Goal: Task Accomplishment & Management: Manage account settings

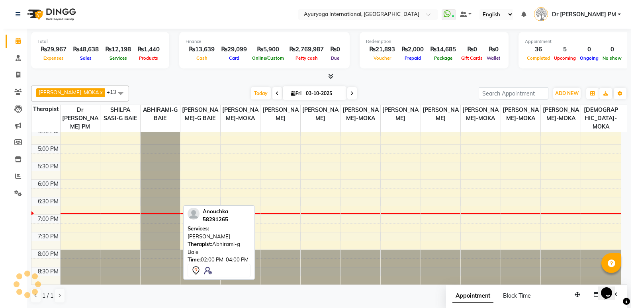
scroll to position [0, 0]
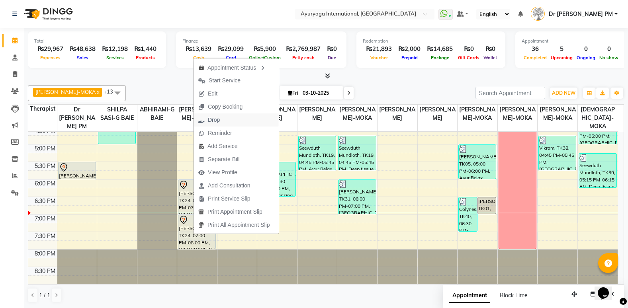
click at [229, 118] on button "Drop" at bounding box center [235, 119] width 85 height 13
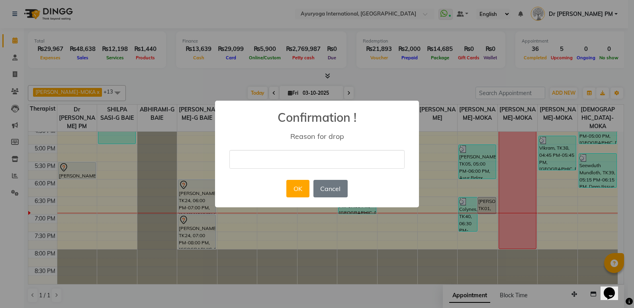
click at [260, 156] on input "text" at bounding box center [316, 159] width 175 height 19
type input "de"
click at [291, 184] on button "OK" at bounding box center [297, 189] width 23 height 18
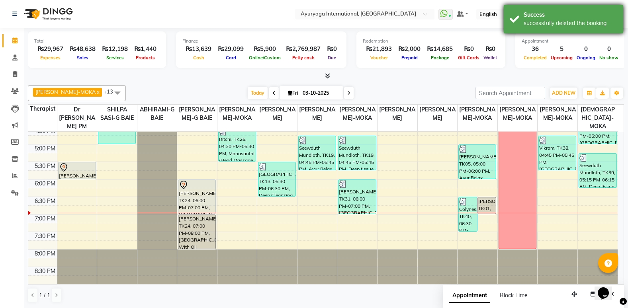
click at [553, 18] on div "Success" at bounding box center [570, 15] width 94 height 8
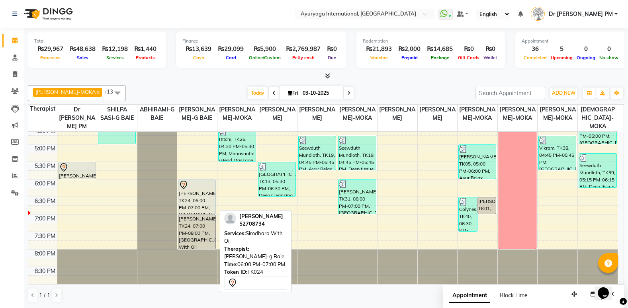
click at [202, 196] on div "[PERSON_NAME], TK24, 06:00 PM-07:00 PM, [GEOGRAPHIC_DATA] With Oil" at bounding box center [196, 197] width 37 height 34
click at [201, 196] on div "[PERSON_NAME], TK24, 06:00 PM-07:00 PM, [GEOGRAPHIC_DATA] With Oil" at bounding box center [196, 197] width 37 height 34
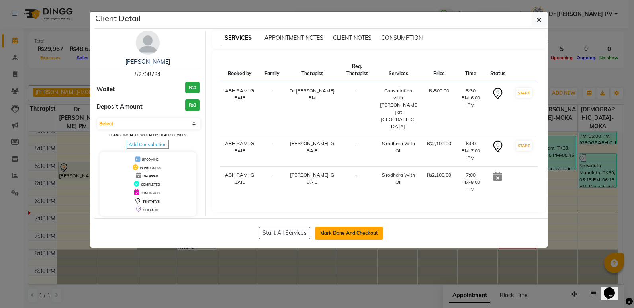
click at [357, 230] on button "Mark Done And Checkout" at bounding box center [349, 233] width 68 height 13
select select "service"
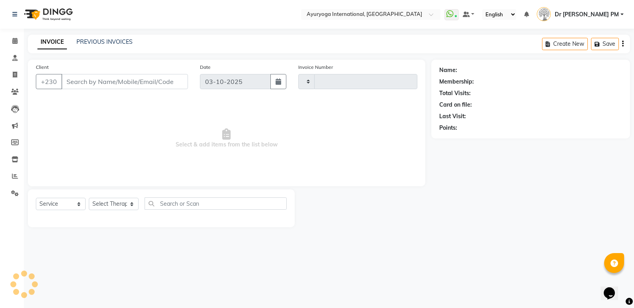
type input "6041"
select select "730"
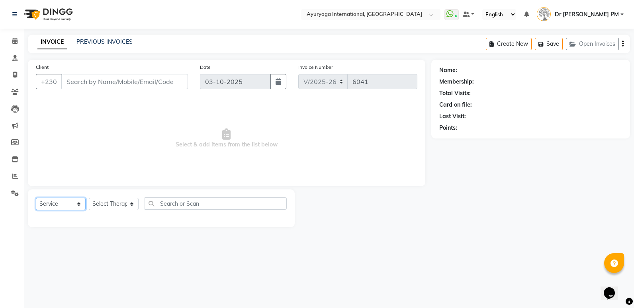
click at [72, 209] on select "Select Service Product Membership Package Voucher Prepaid Gift Card" at bounding box center [61, 204] width 50 height 12
type input "52708734"
select select "50740"
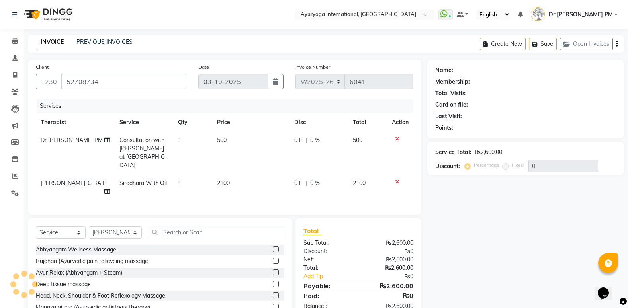
click at [66, 241] on div "Select Service Product Membership Package Voucher Prepaid Gift Card Select Ther…" at bounding box center [160, 235] width 248 height 19
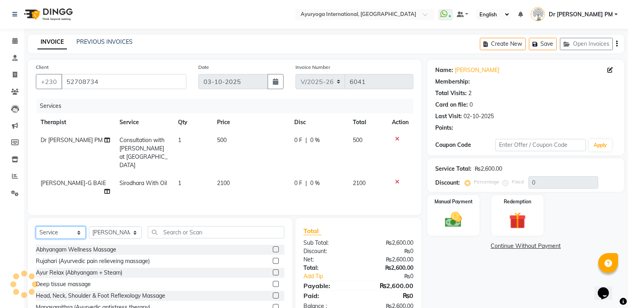
click at [67, 227] on select "Select Service Product Membership Package Voucher Prepaid Gift Card" at bounding box center [61, 233] width 50 height 12
select select "product"
click at [36, 227] on select "Select Service Product Membership Package Voucher Prepaid Gift Card" at bounding box center [61, 233] width 50 height 12
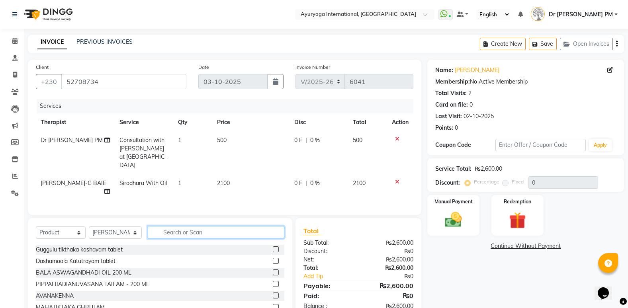
click at [205, 229] on input "text" at bounding box center [216, 232] width 137 height 12
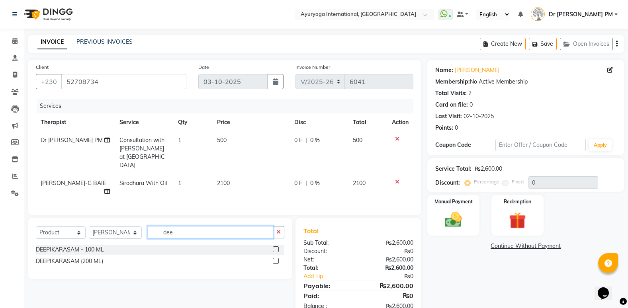
type input "dee"
click at [273, 258] on label at bounding box center [276, 261] width 6 height 6
click at [273, 259] on input "checkbox" at bounding box center [275, 261] width 5 height 5
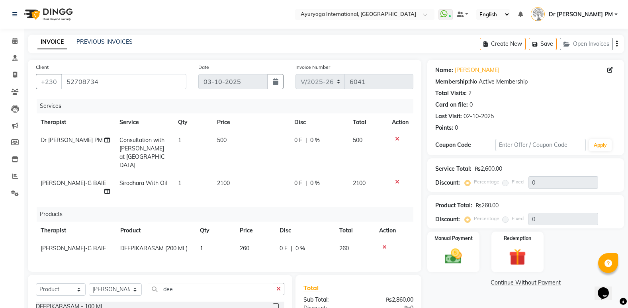
checkbox input "false"
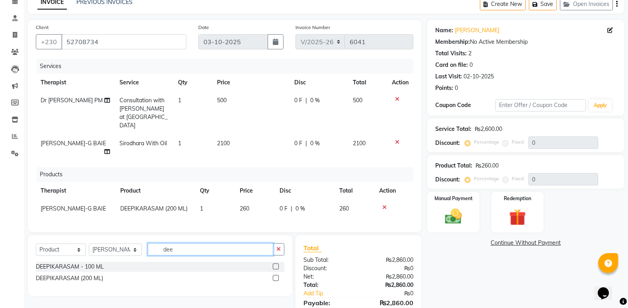
click at [185, 255] on input "dee" at bounding box center [210, 249] width 125 height 12
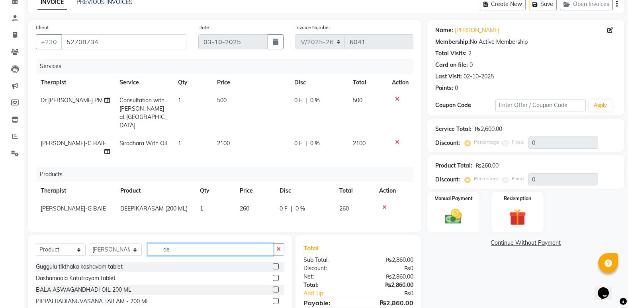
type input "d"
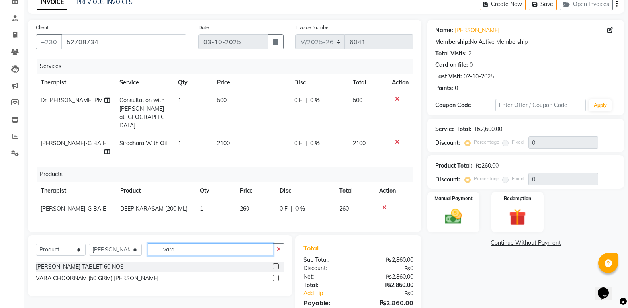
type input "vara"
click at [275, 281] on label at bounding box center [276, 278] width 6 height 6
click at [275, 281] on input "checkbox" at bounding box center [275, 278] width 5 height 5
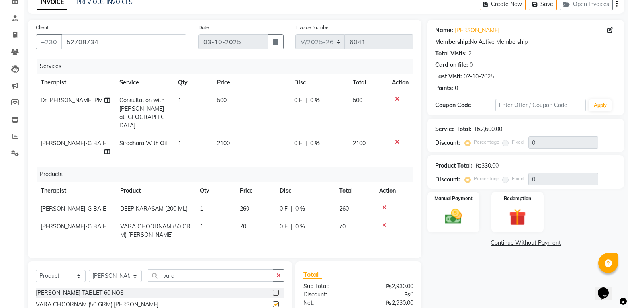
checkbox input "false"
click at [383, 227] on icon at bounding box center [384, 226] width 4 height 6
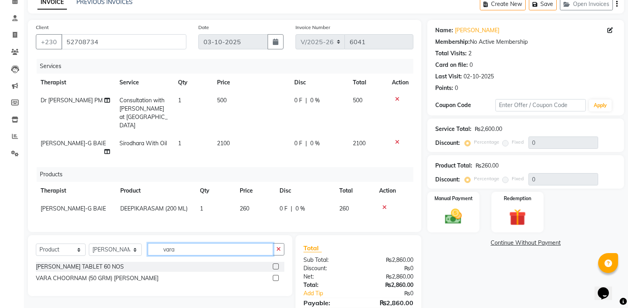
click at [238, 251] on input "vara" at bounding box center [210, 249] width 125 height 12
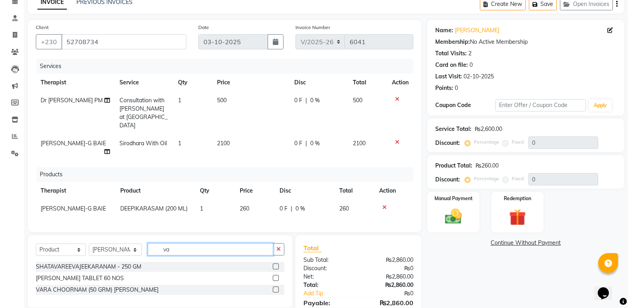
type input "v"
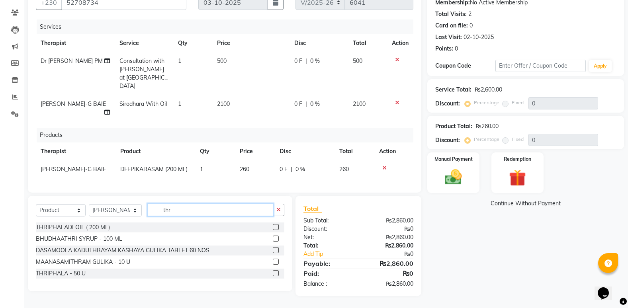
type input "thr"
click at [276, 276] on label at bounding box center [276, 273] width 6 height 6
click at [276, 276] on input "checkbox" at bounding box center [275, 273] width 5 height 5
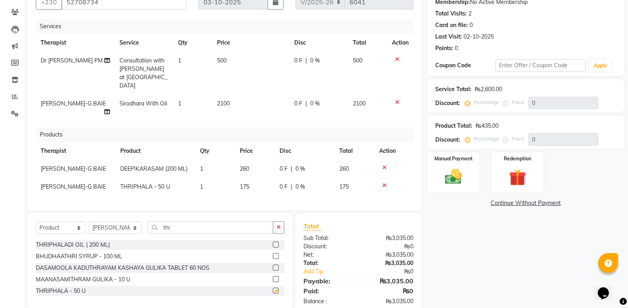
checkbox input "false"
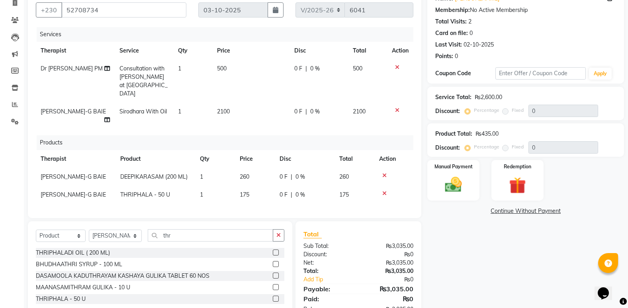
scroll to position [111, 0]
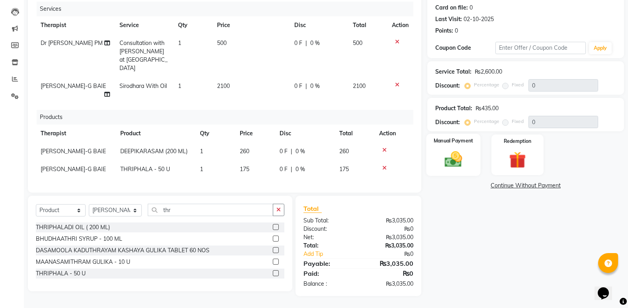
click at [458, 149] on img at bounding box center [453, 159] width 28 height 20
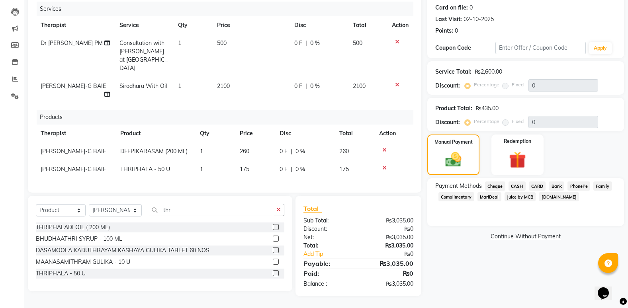
click at [535, 182] on span "CARD" at bounding box center [537, 186] width 17 height 9
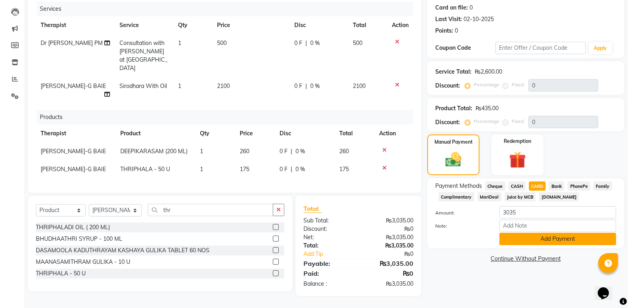
click at [549, 233] on button "Add Payment" at bounding box center [557, 239] width 117 height 12
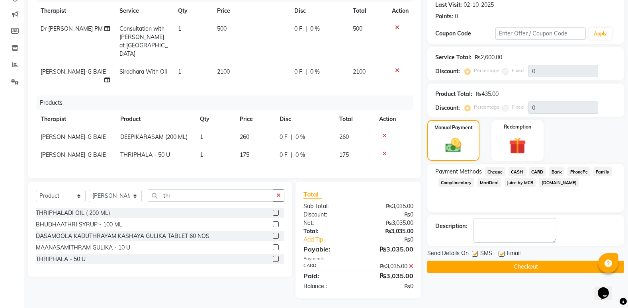
click at [540, 171] on span "CARD" at bounding box center [537, 171] width 17 height 9
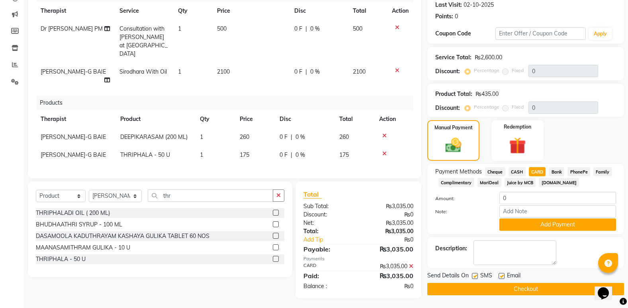
scroll to position [128, 0]
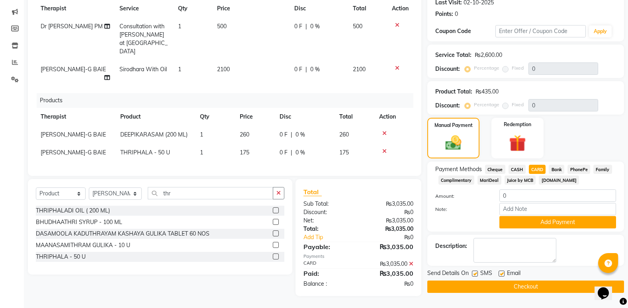
click at [561, 281] on button "Checkout" at bounding box center [525, 287] width 197 height 12
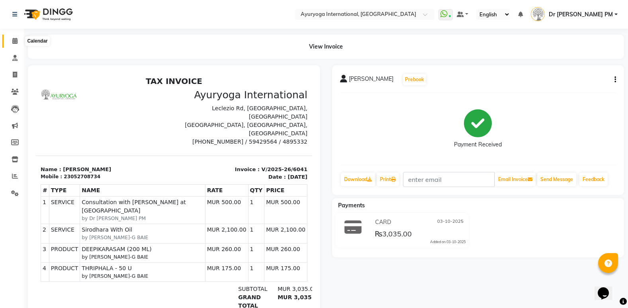
click at [11, 41] on span at bounding box center [15, 41] width 14 height 9
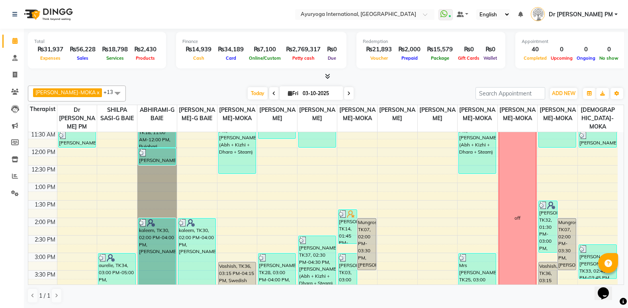
scroll to position [119, 0]
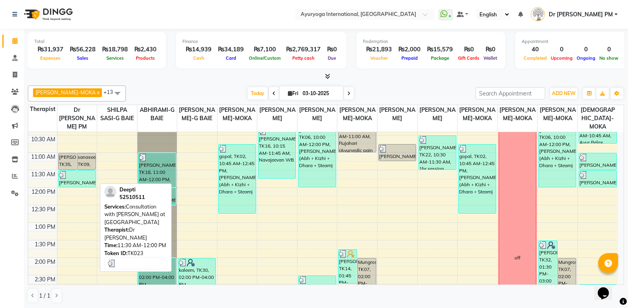
click at [81, 180] on div "[PERSON_NAME], TK23, 11:30 AM-12:00 PM, Consultation with [PERSON_NAME] at [GEO…" at bounding box center [77, 179] width 37 height 16
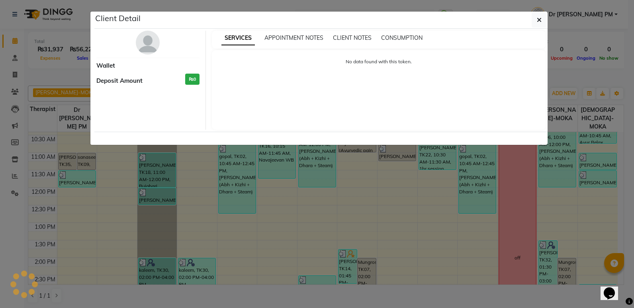
select select "3"
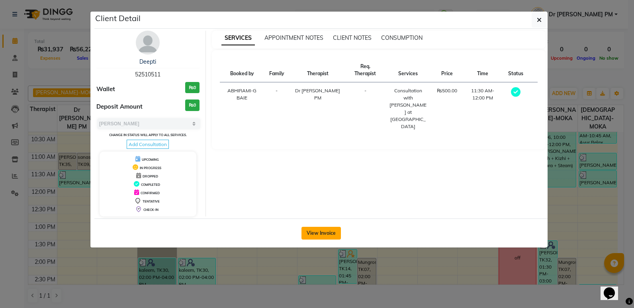
click at [320, 235] on button "View Invoice" at bounding box center [320, 233] width 39 height 13
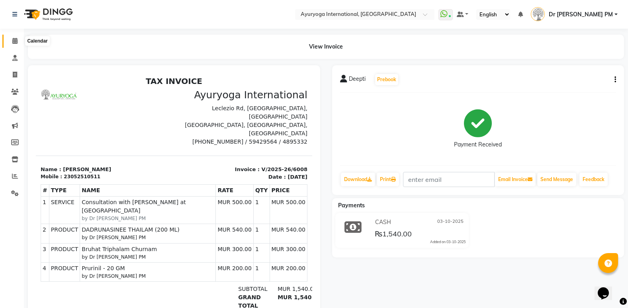
drag, startPoint x: 16, startPoint y: 40, endPoint x: 18, endPoint y: 47, distance: 7.2
click at [16, 40] on icon at bounding box center [14, 41] width 5 height 6
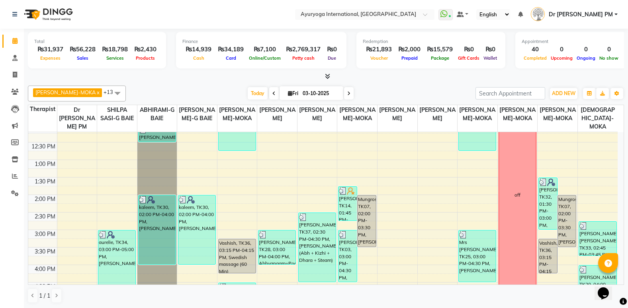
scroll to position [163, 0]
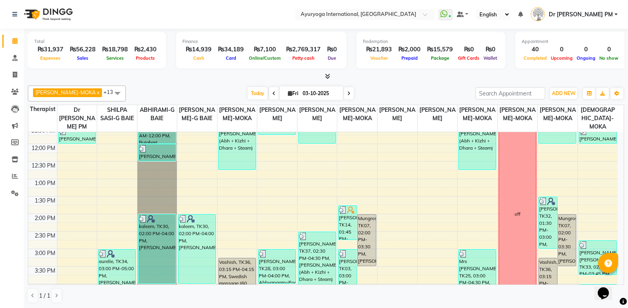
click at [269, 94] on span at bounding box center [274, 93] width 10 height 12
type input "02-10-2025"
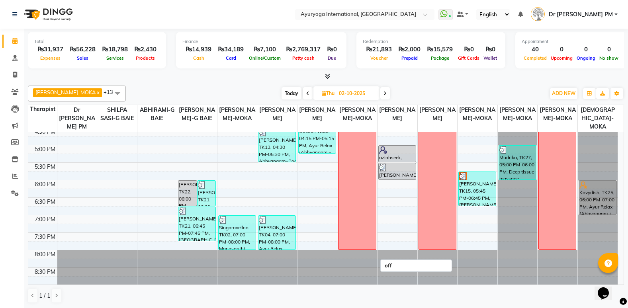
scroll to position [338, 0]
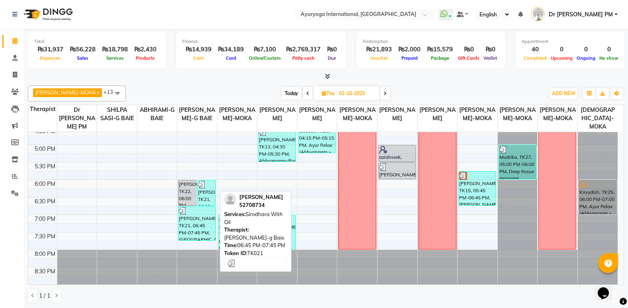
click at [191, 233] on div "[PERSON_NAME], TK21, 06:45 PM-07:45 PM, [GEOGRAPHIC_DATA] With Oil" at bounding box center [196, 224] width 37 height 34
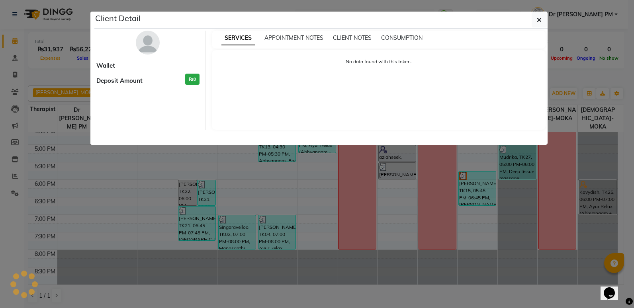
select select "3"
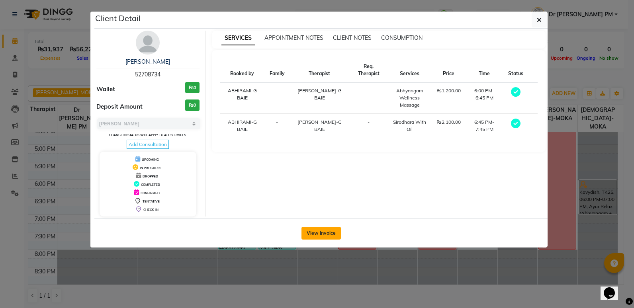
click at [316, 230] on button "View Invoice" at bounding box center [320, 233] width 39 height 13
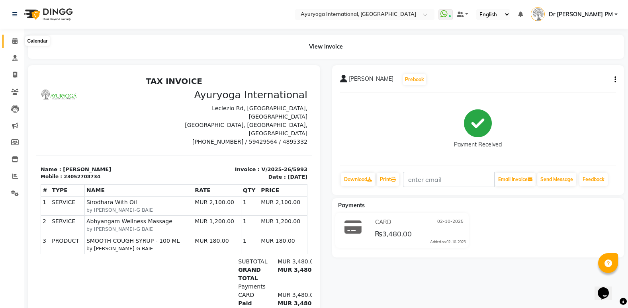
click at [12, 42] on icon at bounding box center [14, 41] width 5 height 6
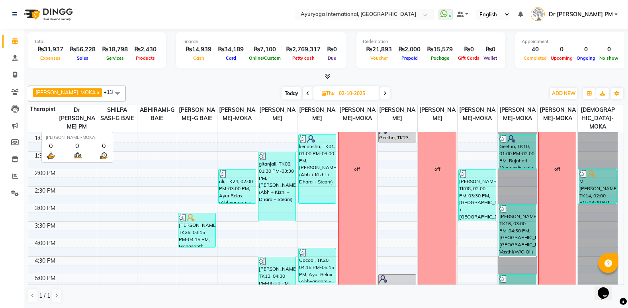
scroll to position [239, 0]
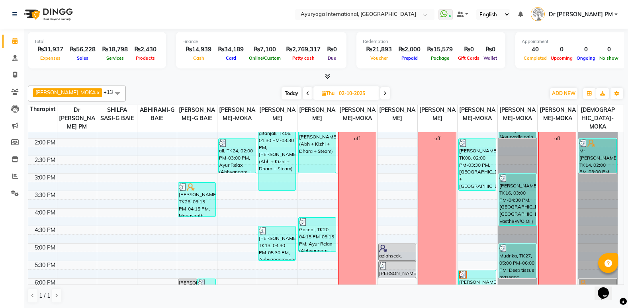
click at [288, 91] on span "Today" at bounding box center [291, 93] width 20 height 12
type input "03-10-2025"
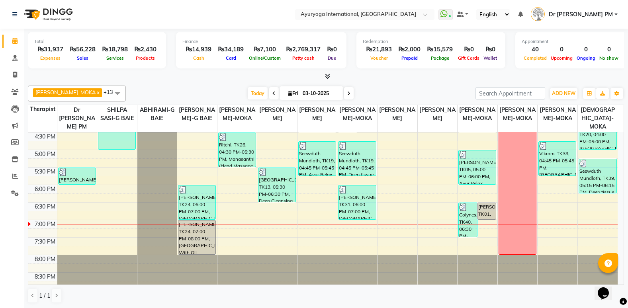
scroll to position [338, 0]
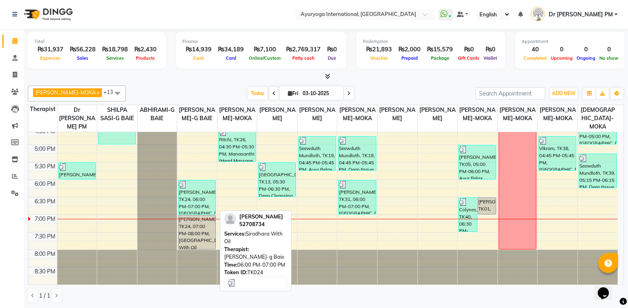
click at [193, 201] on div "[PERSON_NAME], TK24, 06:00 PM-07:00 PM, [GEOGRAPHIC_DATA] With Oil" at bounding box center [196, 197] width 37 height 34
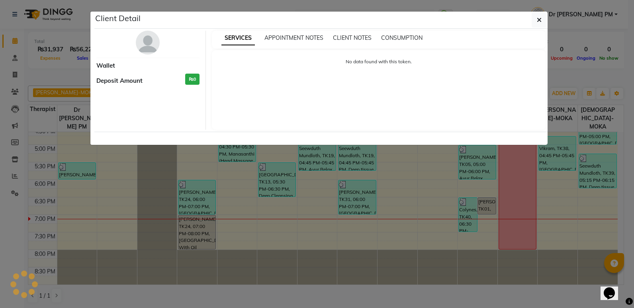
select select "3"
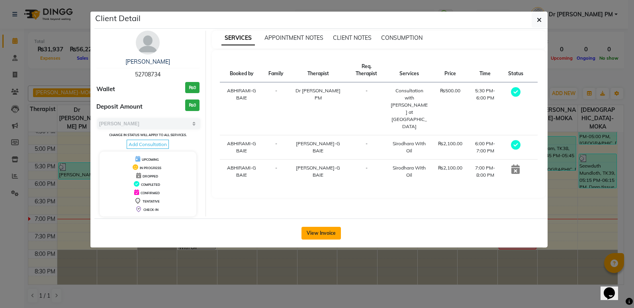
click at [320, 234] on button "View Invoice" at bounding box center [320, 233] width 39 height 13
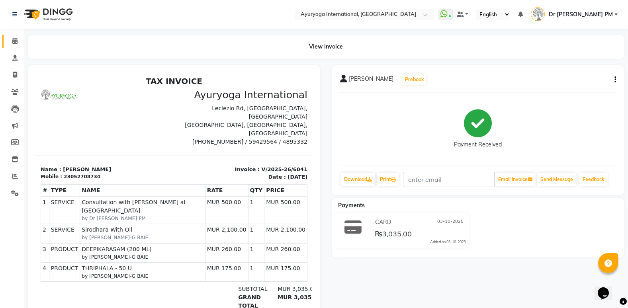
click at [14, 47] on link "Calendar" at bounding box center [11, 41] width 19 height 13
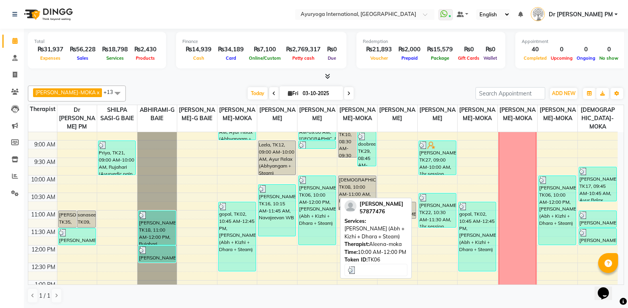
scroll to position [80, 0]
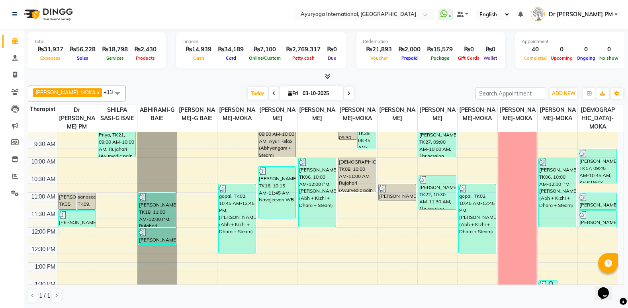
click at [347, 91] on icon at bounding box center [348, 93] width 3 height 5
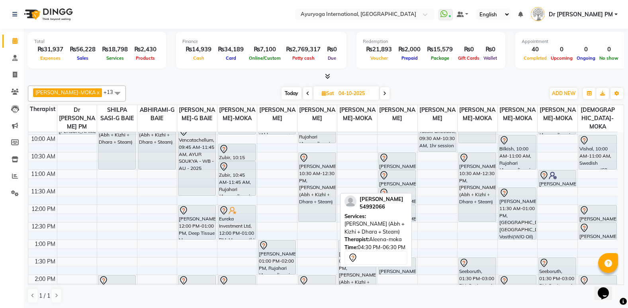
scroll to position [99, 0]
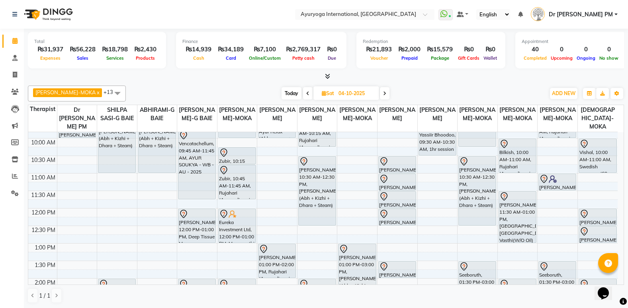
click at [287, 94] on span "Today" at bounding box center [291, 93] width 20 height 12
type input "03-10-2025"
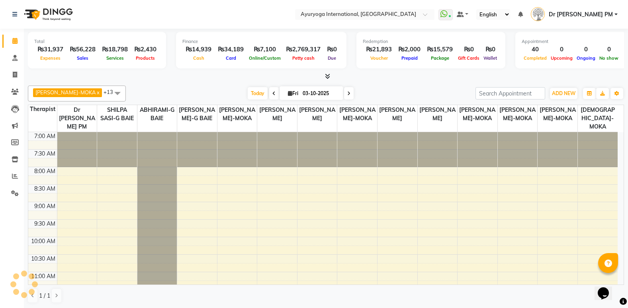
scroll to position [338, 0]
